Goal: Information Seeking & Learning: Find specific page/section

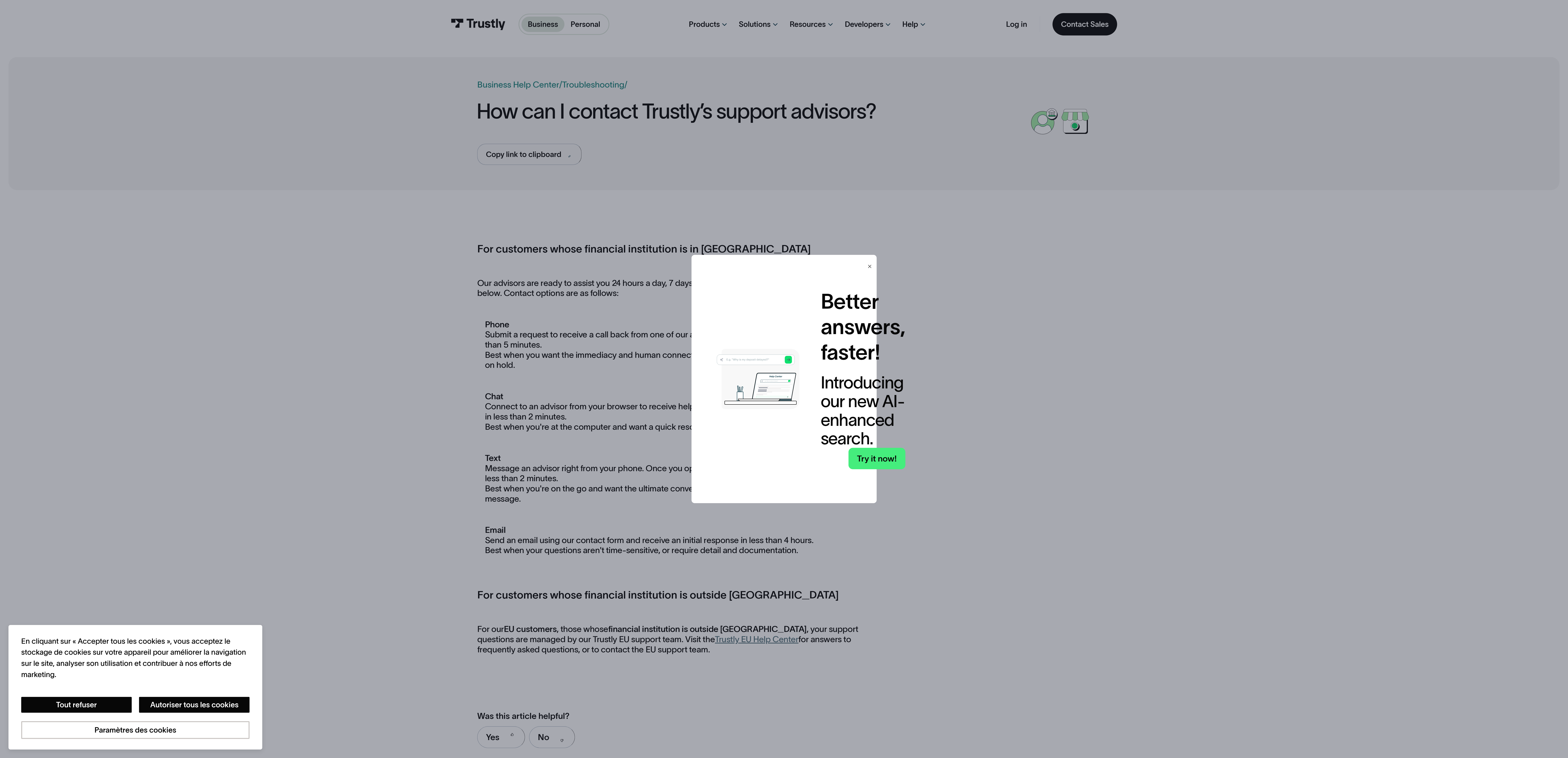
click at [872, 262] on div at bounding box center [870, 262] width 5 height 5
